Goal: Task Accomplishment & Management: Manage account settings

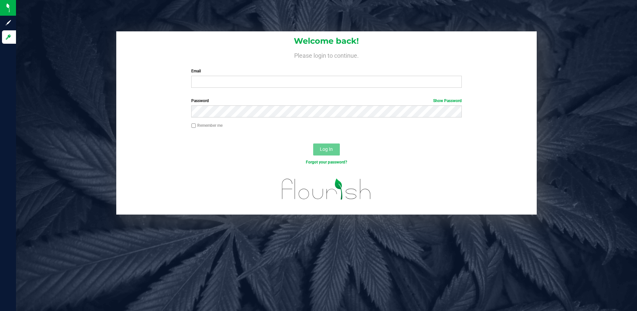
click at [249, 75] on div "Email Required Please format your email correctly." at bounding box center [326, 78] width 281 height 20
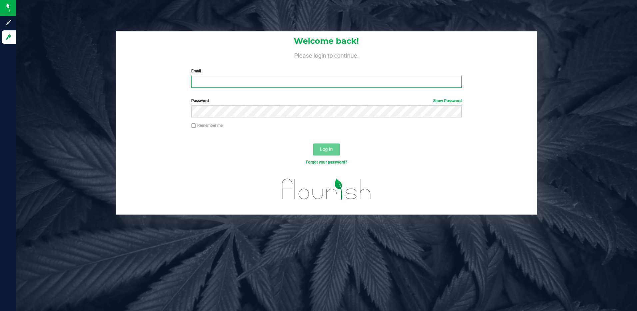
click at [221, 85] on input "Email" at bounding box center [326, 82] width 271 height 12
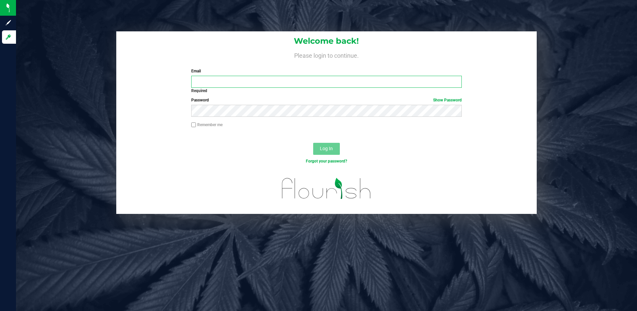
click at [246, 80] on input "Email" at bounding box center [326, 82] width 271 height 12
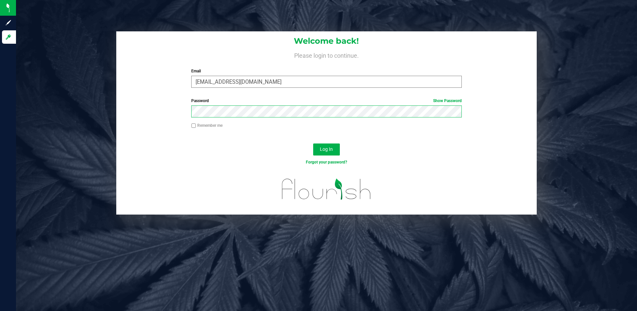
click at [313, 143] on button "Log In" at bounding box center [326, 149] width 27 height 12
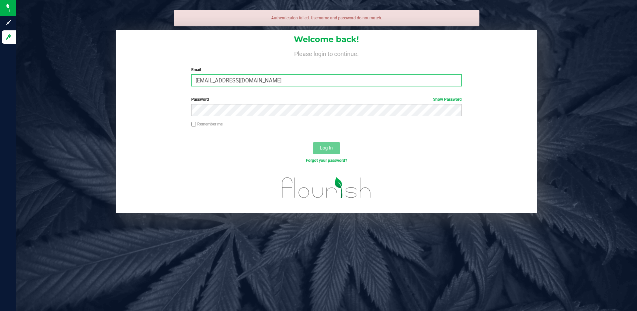
click at [249, 79] on input "[EMAIL_ADDRESS][DOMAIN_NAME]" at bounding box center [326, 80] width 271 height 12
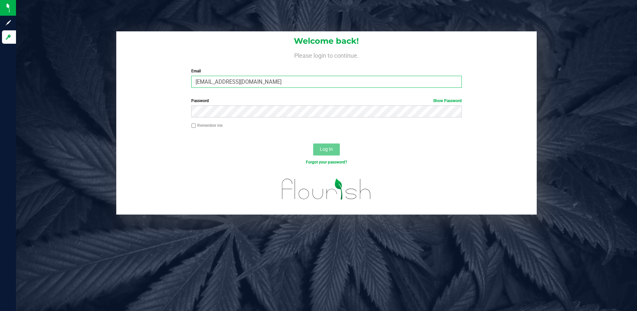
type input "[EMAIL_ADDRESS][DOMAIN_NAME]"
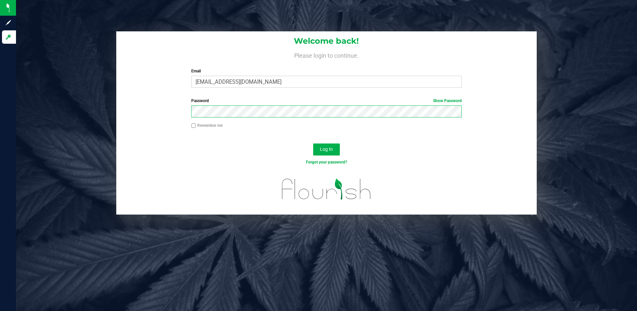
click at [313, 143] on button "Log In" at bounding box center [326, 149] width 27 height 12
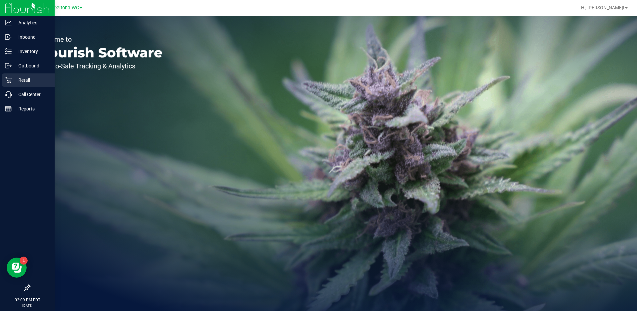
click at [33, 80] on p "Retail" at bounding box center [32, 80] width 40 height 8
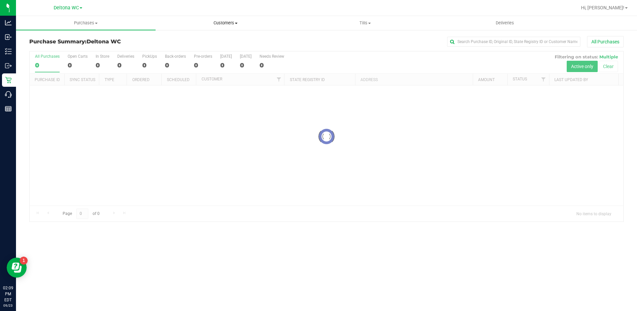
click at [218, 20] on uib-tab-heading "Customers All customers Add a new customer All physicians" at bounding box center [225, 22] width 139 height 13
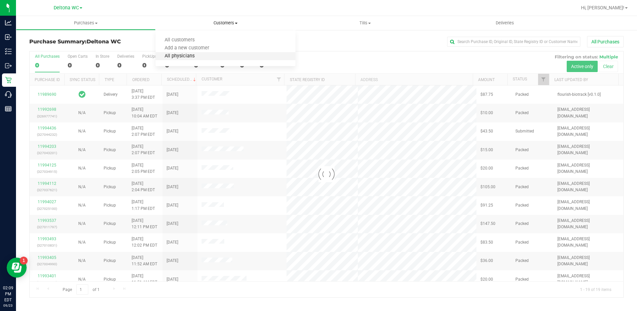
click at [192, 58] on span "All physicians" at bounding box center [180, 56] width 48 height 6
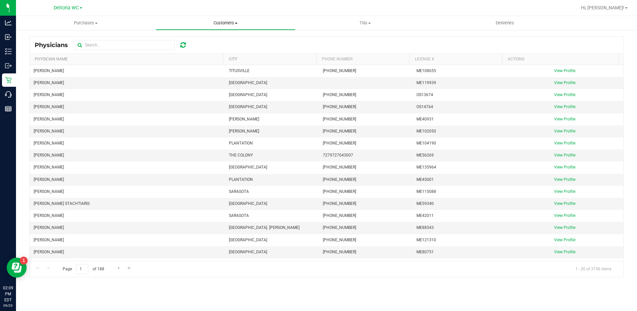
click at [229, 24] on span "Customers" at bounding box center [225, 23] width 139 height 6
click at [187, 41] on span "All customers" at bounding box center [180, 40] width 48 height 6
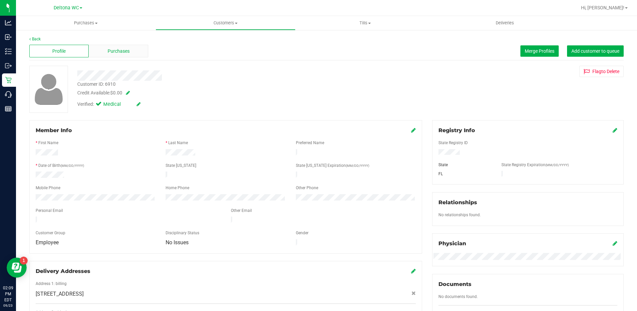
click at [123, 50] on span "Purchases" at bounding box center [119, 51] width 22 height 7
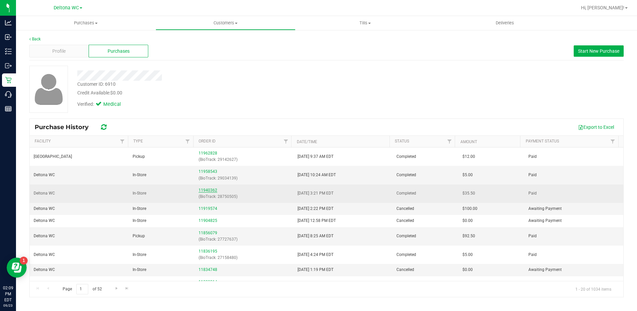
click at [206, 189] on link "11940362" at bounding box center [208, 190] width 19 height 5
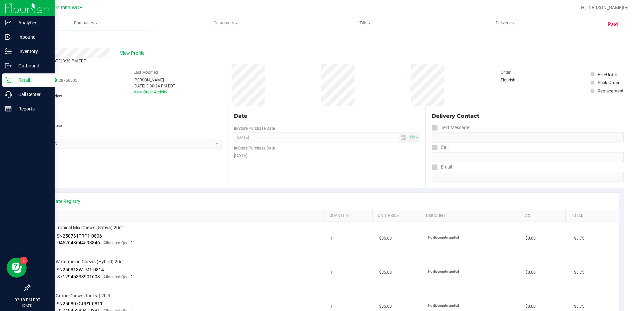
click at [28, 75] on div "Retail" at bounding box center [28, 79] width 53 height 13
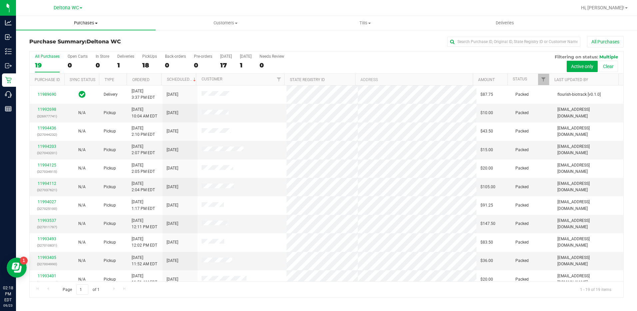
click at [87, 21] on span "Purchases" at bounding box center [86, 23] width 140 height 6
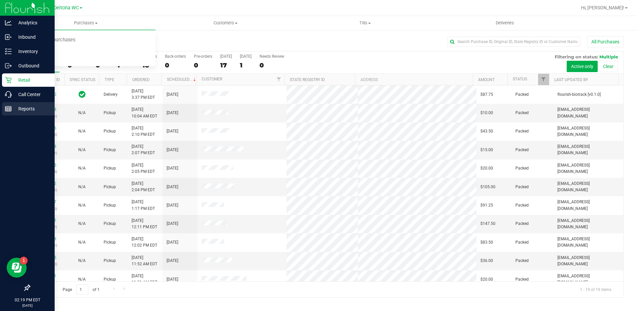
click at [22, 108] on p "Reports" at bounding box center [32, 109] width 40 height 8
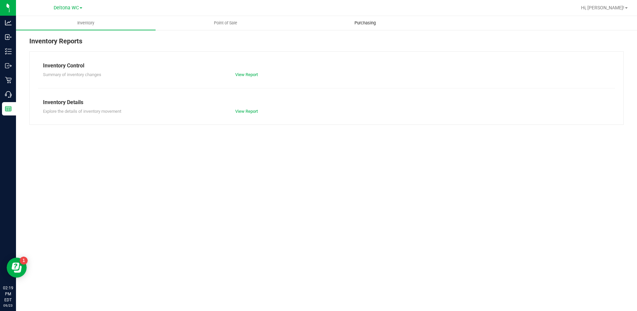
click at [364, 21] on span "Purchasing" at bounding box center [365, 23] width 39 height 6
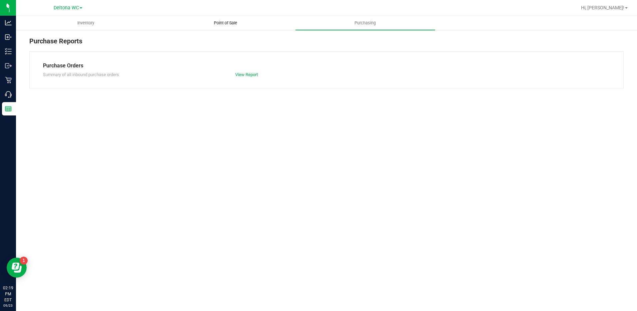
click at [233, 19] on uib-tab-heading "Point of Sale" at bounding box center [225, 22] width 139 height 13
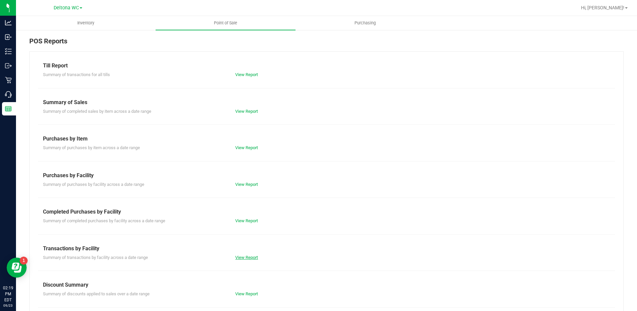
click at [252, 257] on link "View Report" at bounding box center [246, 257] width 23 height 5
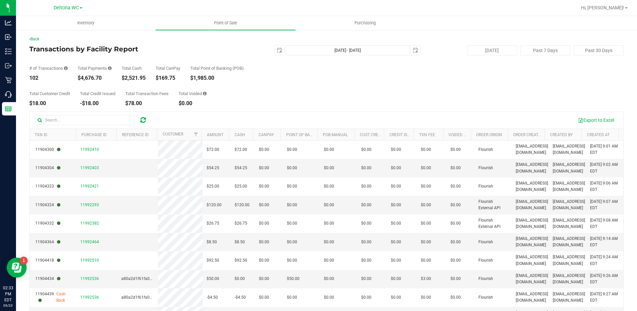
click at [69, 11] on div "Deltona WC" at bounding box center [68, 8] width 29 height 8
click at [69, 7] on span "Deltona WC" at bounding box center [66, 8] width 25 height 6
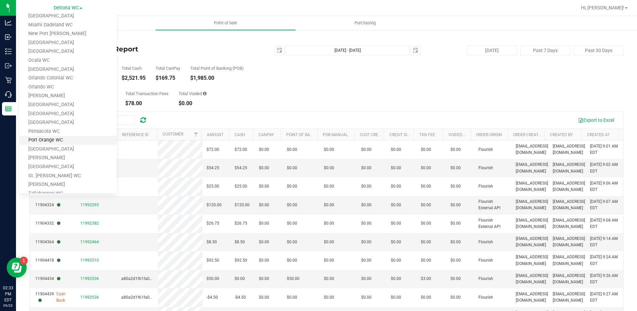
scroll to position [231, 0]
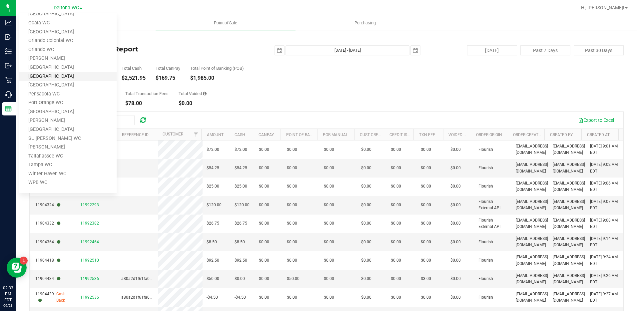
click at [53, 77] on link "[GEOGRAPHIC_DATA]" at bounding box center [67, 76] width 97 height 9
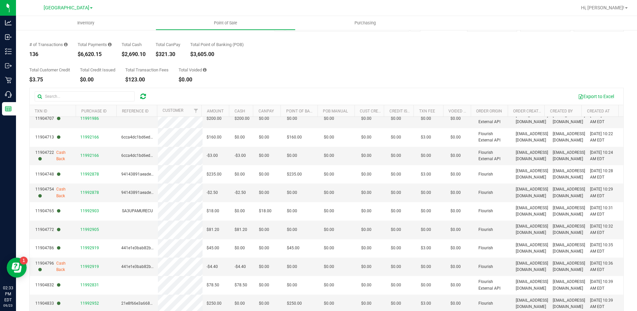
scroll to position [48, 0]
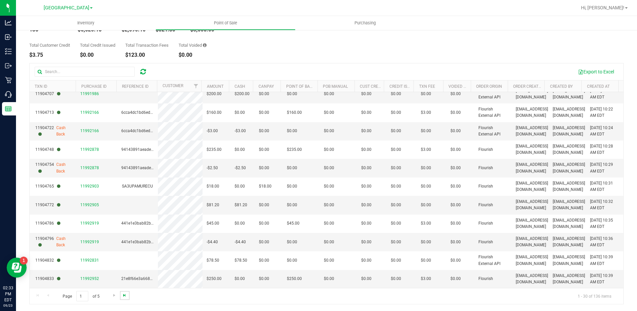
click at [123, 296] on span "Go to the last page" at bounding box center [124, 294] width 5 height 5
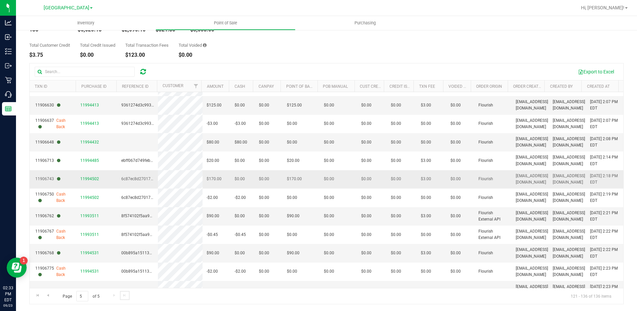
scroll to position [100, 0]
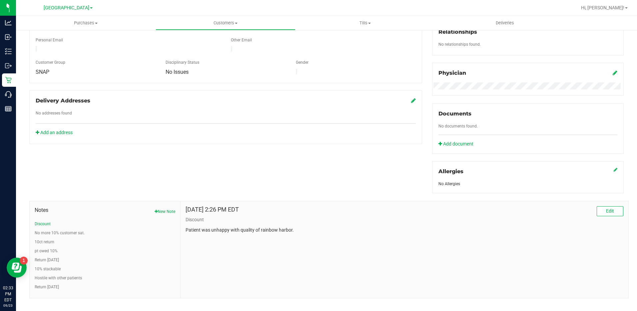
scroll to position [179, 0]
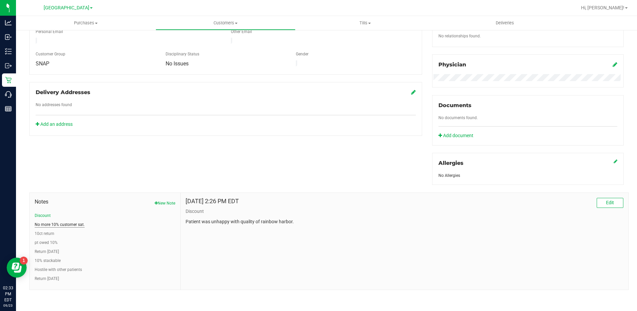
click at [81, 222] on button "No more 10% customer sat." at bounding box center [60, 224] width 50 height 6
click at [69, 213] on li "Discount" at bounding box center [105, 215] width 141 height 6
click at [52, 214] on li "Discount" at bounding box center [105, 215] width 141 height 6
click at [46, 213] on button "Discount" at bounding box center [43, 215] width 16 height 6
click at [47, 223] on button "No more 10% customer sat." at bounding box center [60, 224] width 50 height 6
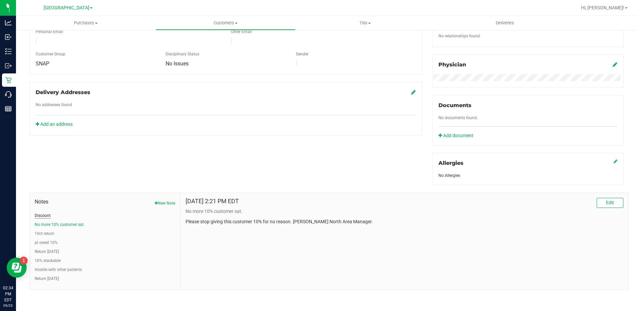
click at [47, 215] on button "Discount" at bounding box center [43, 215] width 16 height 6
click at [166, 200] on button "New Note" at bounding box center [165, 203] width 21 height 6
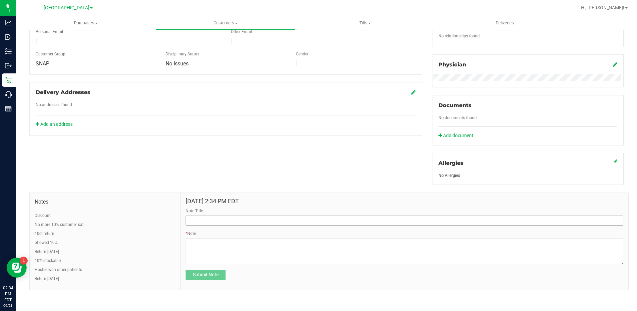
click at [241, 215] on div "Note Title" at bounding box center [405, 217] width 438 height 18
click at [232, 217] on input "Note Title" at bounding box center [405, 220] width 438 height 10
click at [236, 219] on input "Customer talked about Sex objects." at bounding box center [405, 220] width 438 height 10
type input "Customer talked about Sexual objects/toys."
click at [195, 244] on textarea "* Note" at bounding box center [405, 251] width 438 height 27
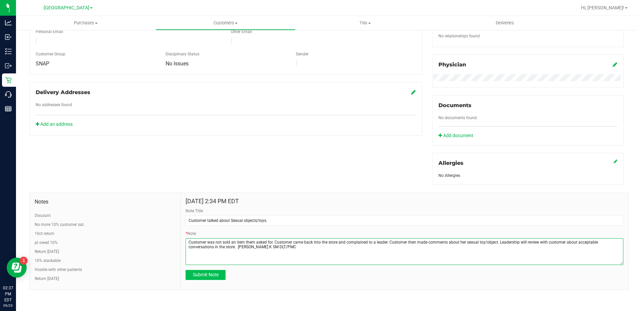
type textarea "Customer was not sold an item them asked for. Customer came back into the store…"
click at [211, 274] on span "Submit Note" at bounding box center [206, 274] width 26 height 5
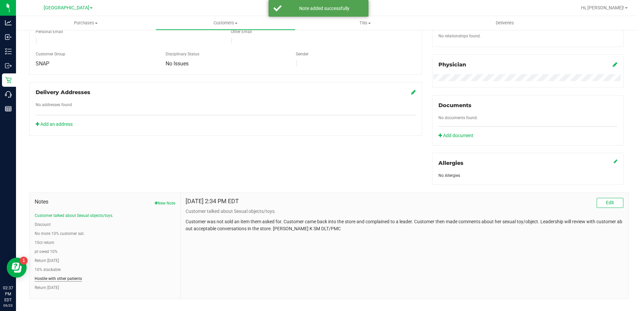
click at [72, 279] on button "Hostile with other patients" at bounding box center [58, 278] width 47 height 6
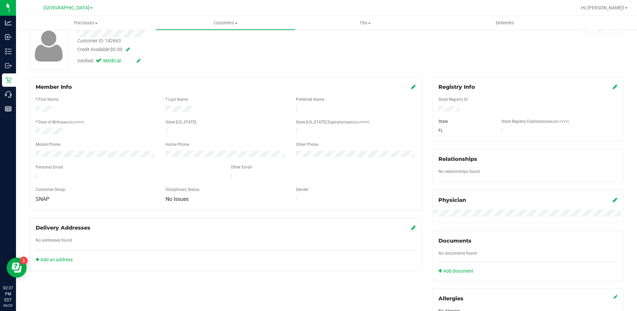
scroll to position [0, 0]
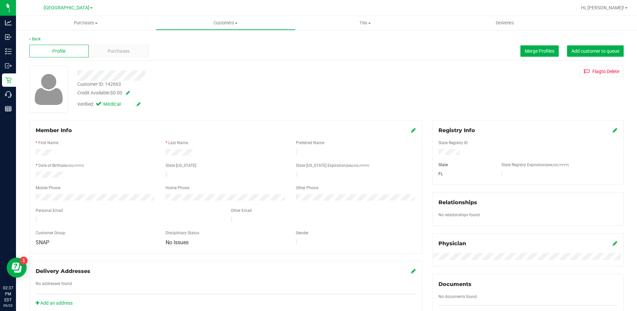
click at [412, 130] on icon at bounding box center [413, 129] width 5 height 5
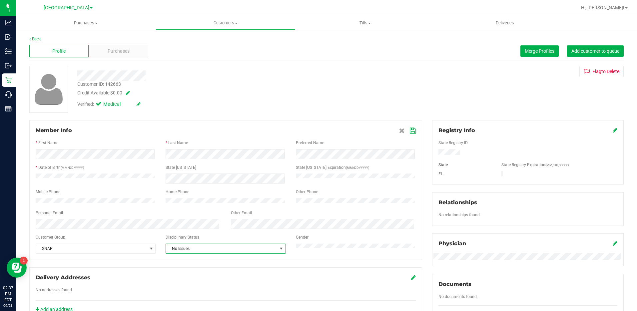
click at [216, 247] on span "No Issues" at bounding box center [221, 248] width 111 height 9
click at [204, 270] on li "Warning - Level 1" at bounding box center [224, 273] width 118 height 10
click at [410, 132] on icon at bounding box center [413, 130] width 6 height 5
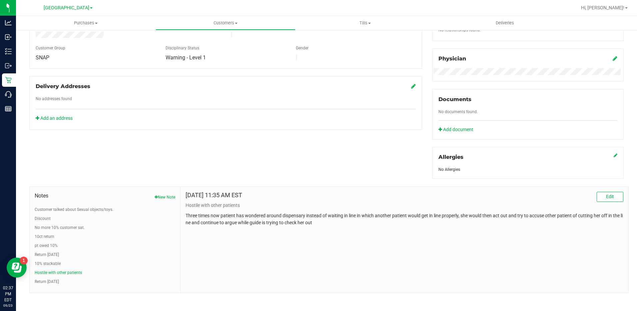
scroll to position [188, 0]
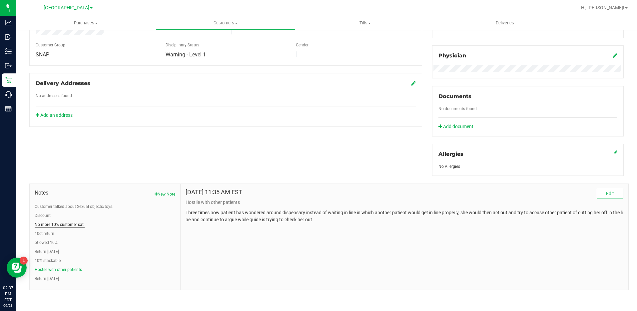
click at [60, 226] on button "No more 10% customer sat." at bounding box center [60, 224] width 50 height 6
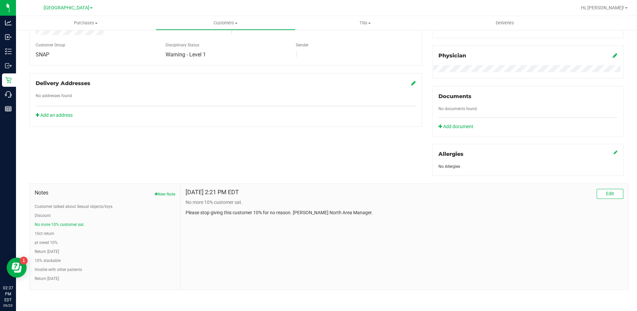
click at [61, 215] on li "Discount" at bounding box center [105, 215] width 141 height 6
click at [46, 216] on button "Discount" at bounding box center [43, 215] width 16 height 6
click at [43, 230] on button "10ct return" at bounding box center [45, 233] width 20 height 6
click at [60, 241] on li "pt owed 10%" at bounding box center [105, 242] width 141 height 6
click at [53, 241] on button "pt owed 10%" at bounding box center [46, 242] width 23 height 6
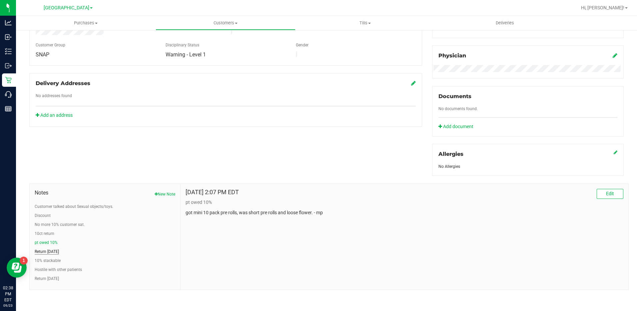
click at [51, 250] on button "Return [DATE]" at bounding box center [47, 251] width 24 height 6
click at [56, 259] on button "10% stackable" at bounding box center [48, 260] width 26 height 6
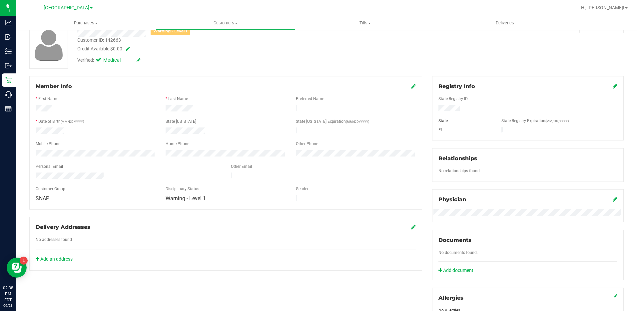
scroll to position [167, 0]
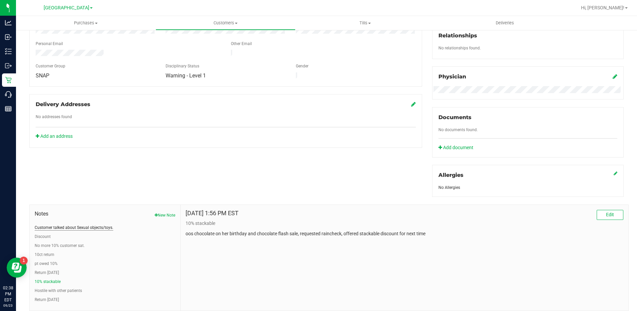
click at [94, 228] on button "Customer talked about Sexual objects/toys." at bounding box center [74, 227] width 79 height 6
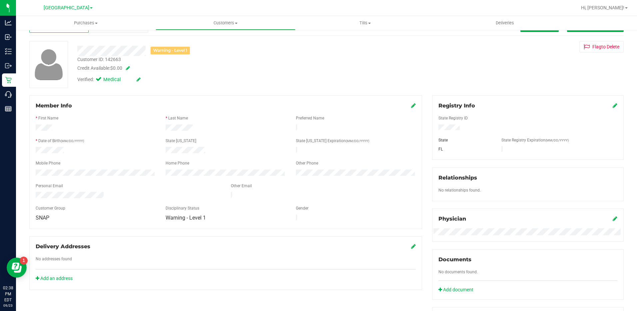
scroll to position [0, 0]
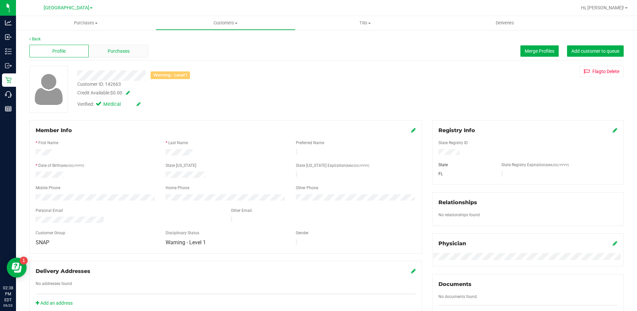
click at [136, 53] on div "Purchases" at bounding box center [118, 51] width 59 height 13
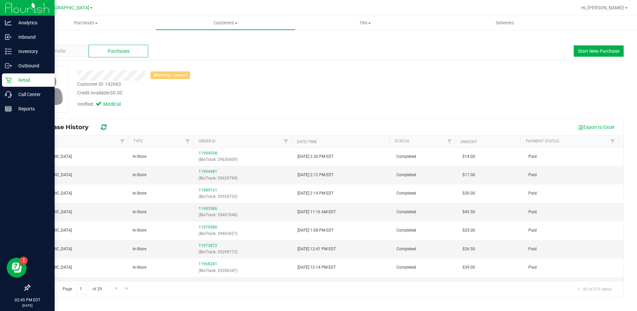
click at [10, 81] on icon at bounding box center [8, 80] width 7 height 7
